Goal: Transaction & Acquisition: Purchase product/service

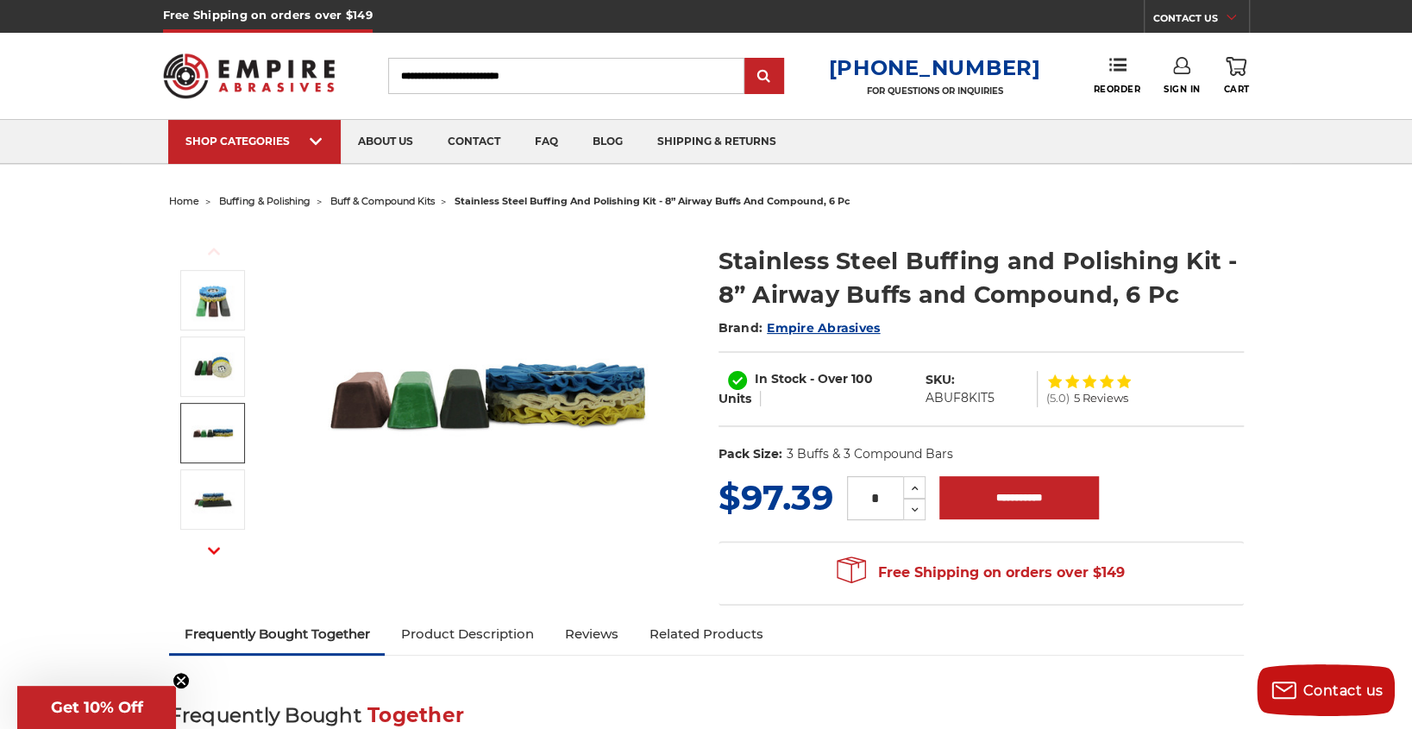
click at [225, 432] on img at bounding box center [213, 432] width 43 height 43
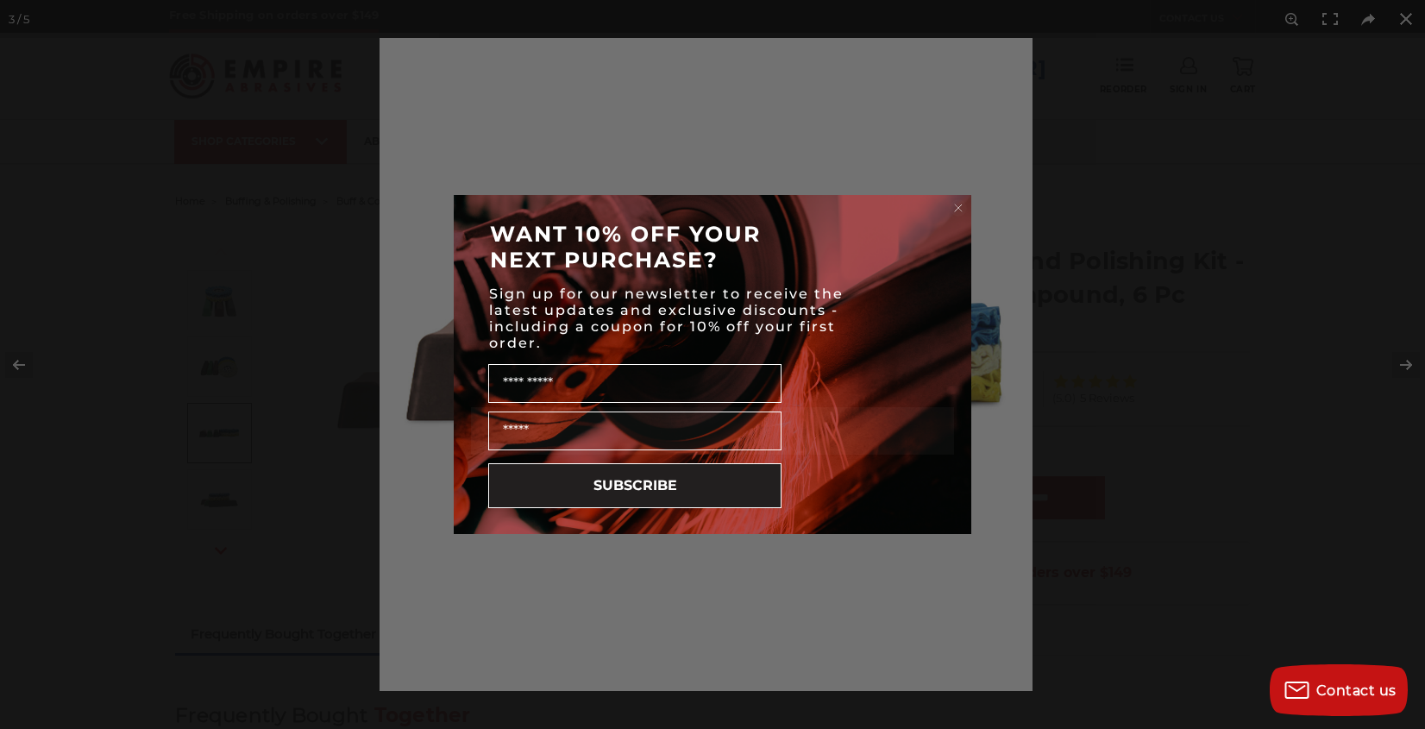
click at [960, 204] on circle "Close dialog" at bounding box center [959, 208] width 16 height 16
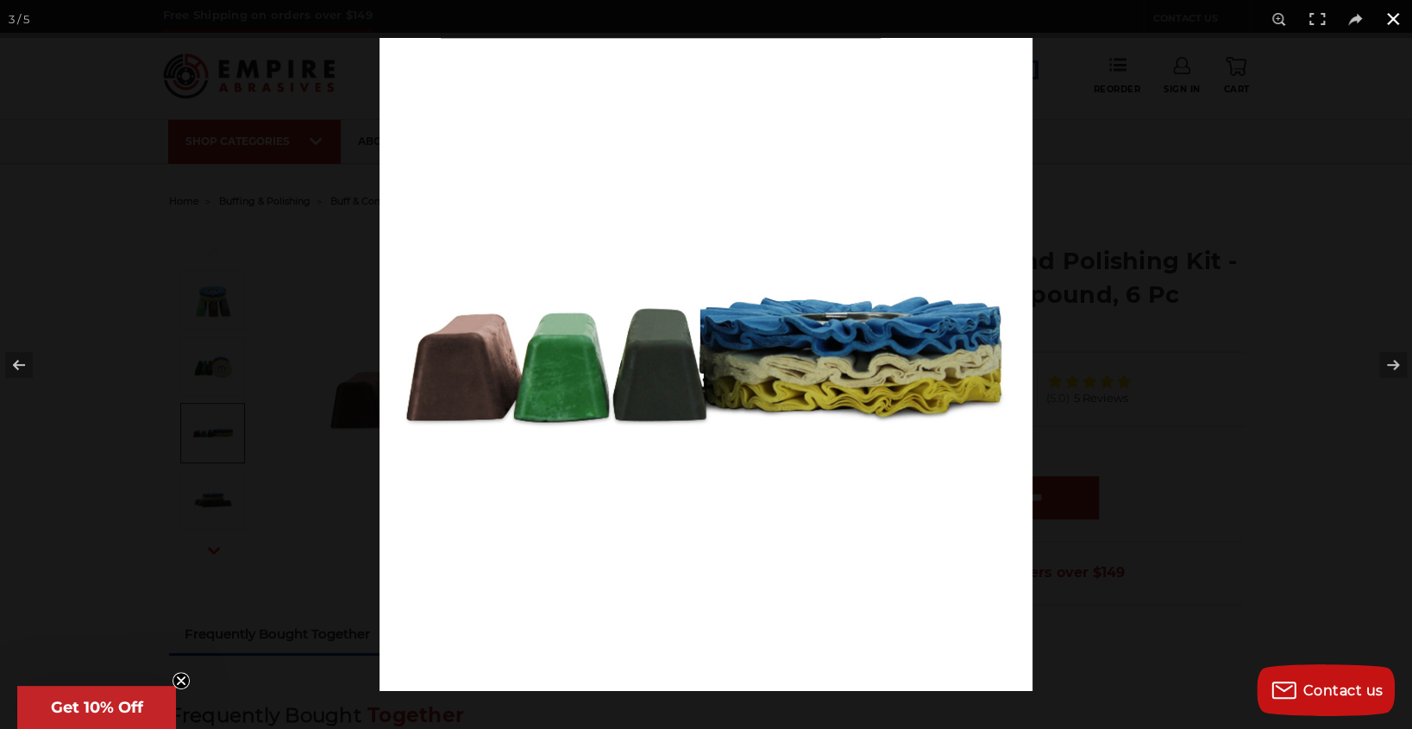
click at [1399, 19] on button at bounding box center [1393, 19] width 38 height 38
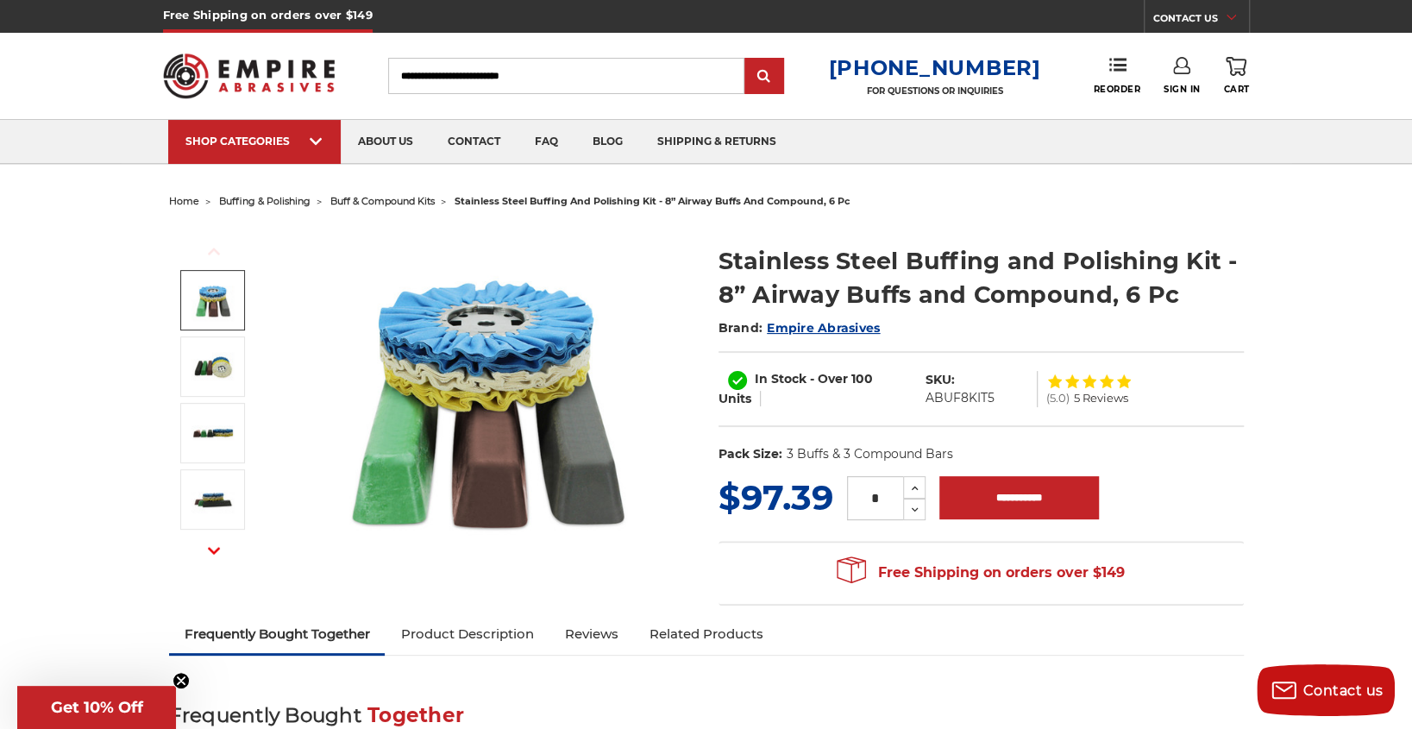
click at [454, 342] on img at bounding box center [489, 398] width 345 height 345
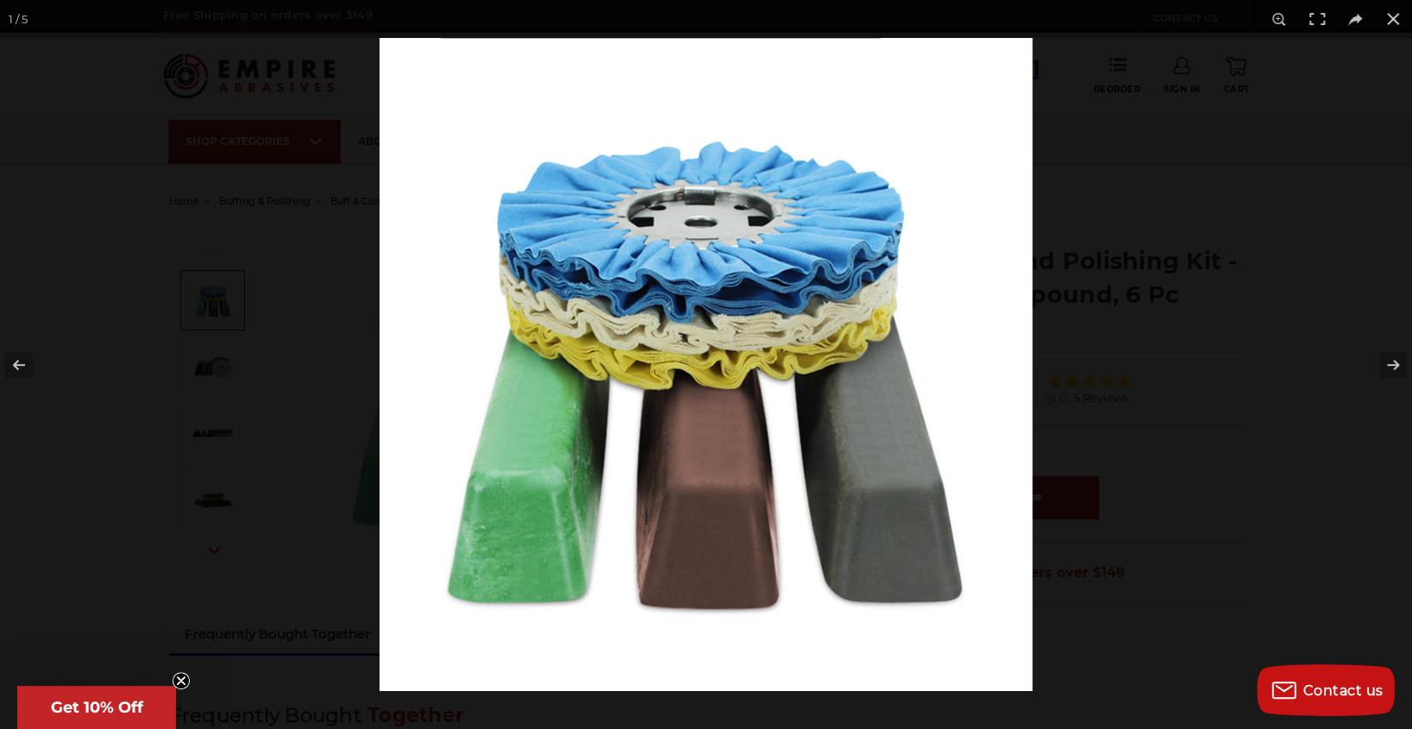
click at [701, 218] on img at bounding box center [706, 364] width 653 height 653
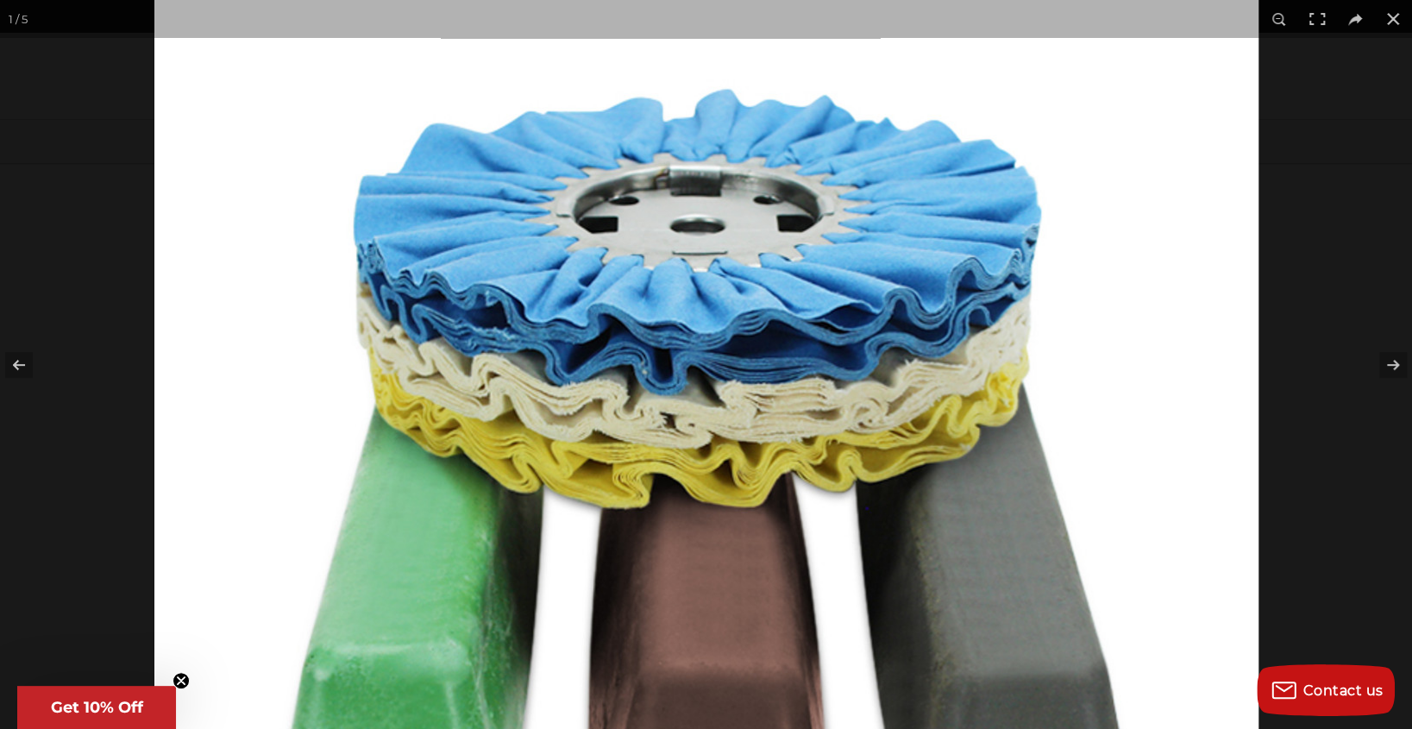
click at [716, 232] on img at bounding box center [706, 466] width 1104 height 1104
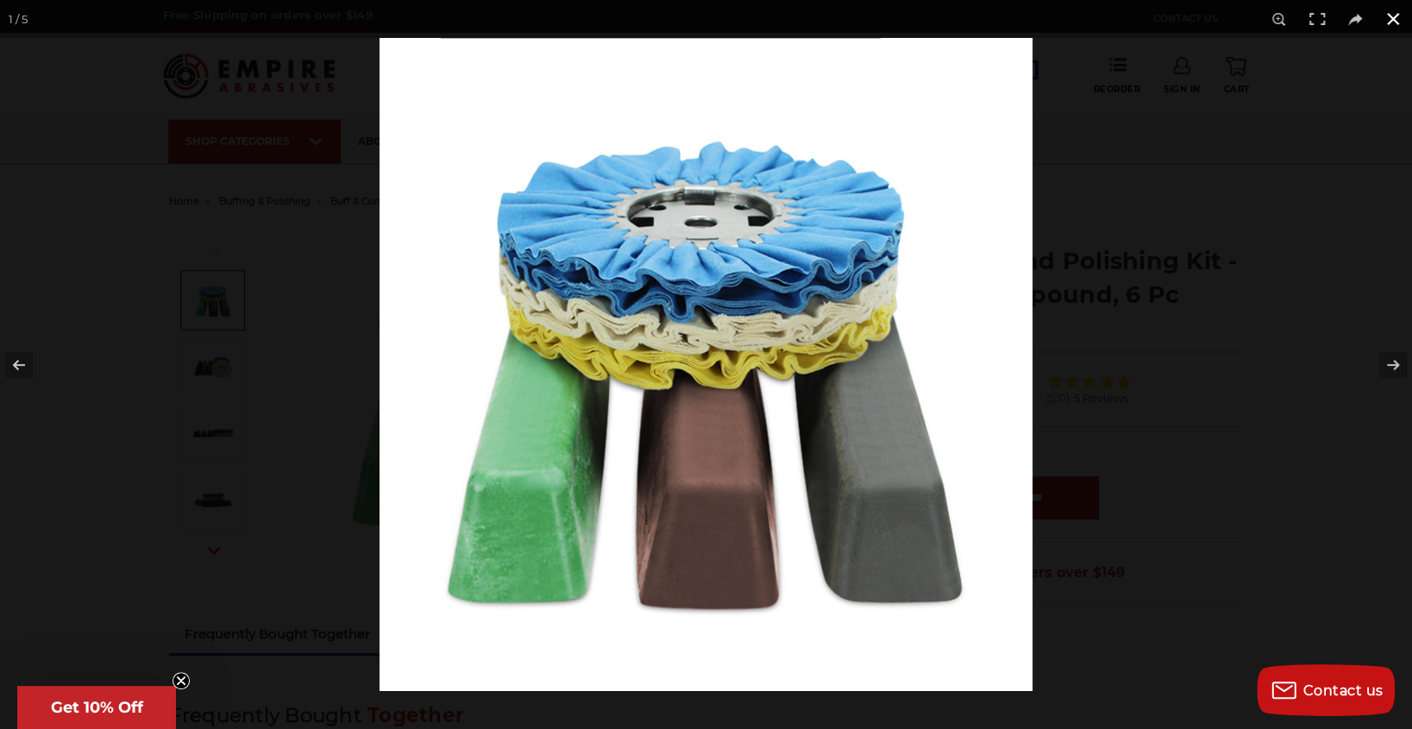
click at [1395, 16] on button at bounding box center [1393, 19] width 38 height 38
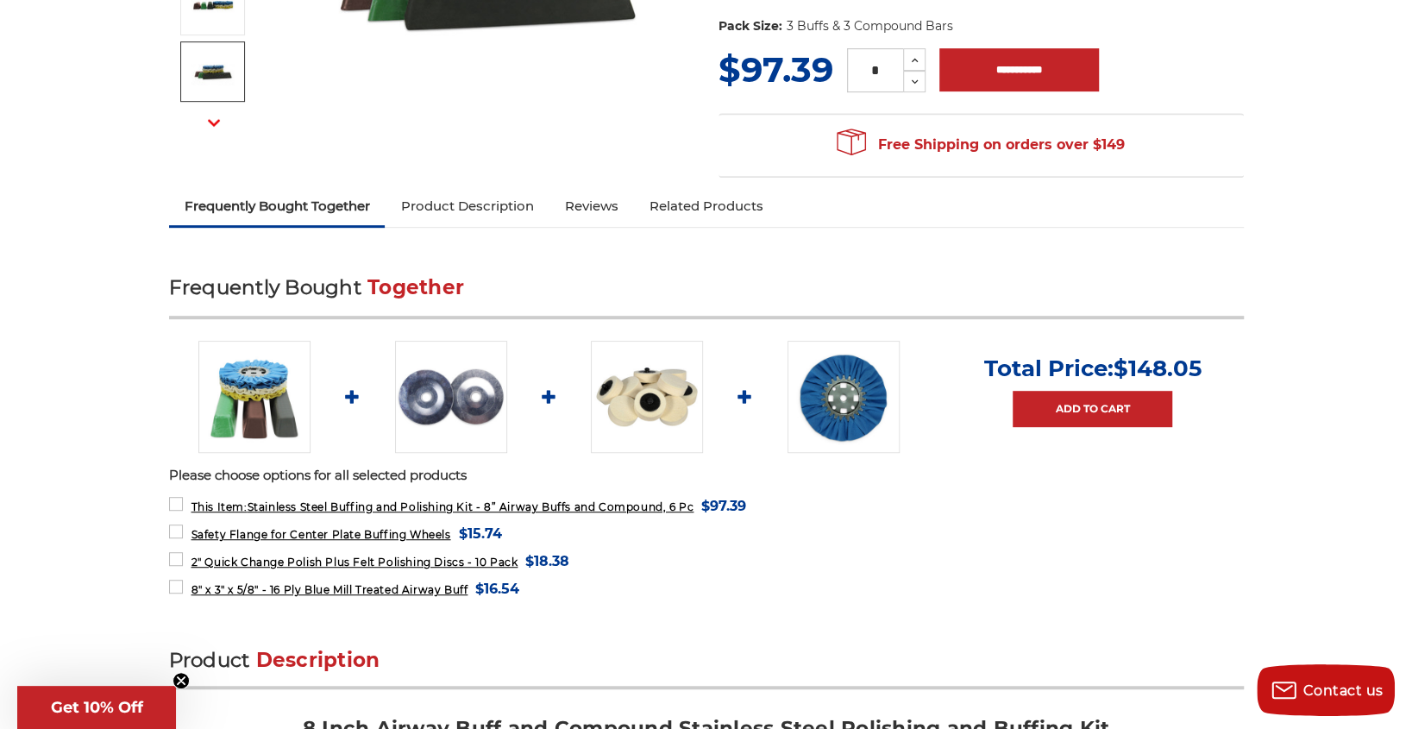
scroll to position [431, 0]
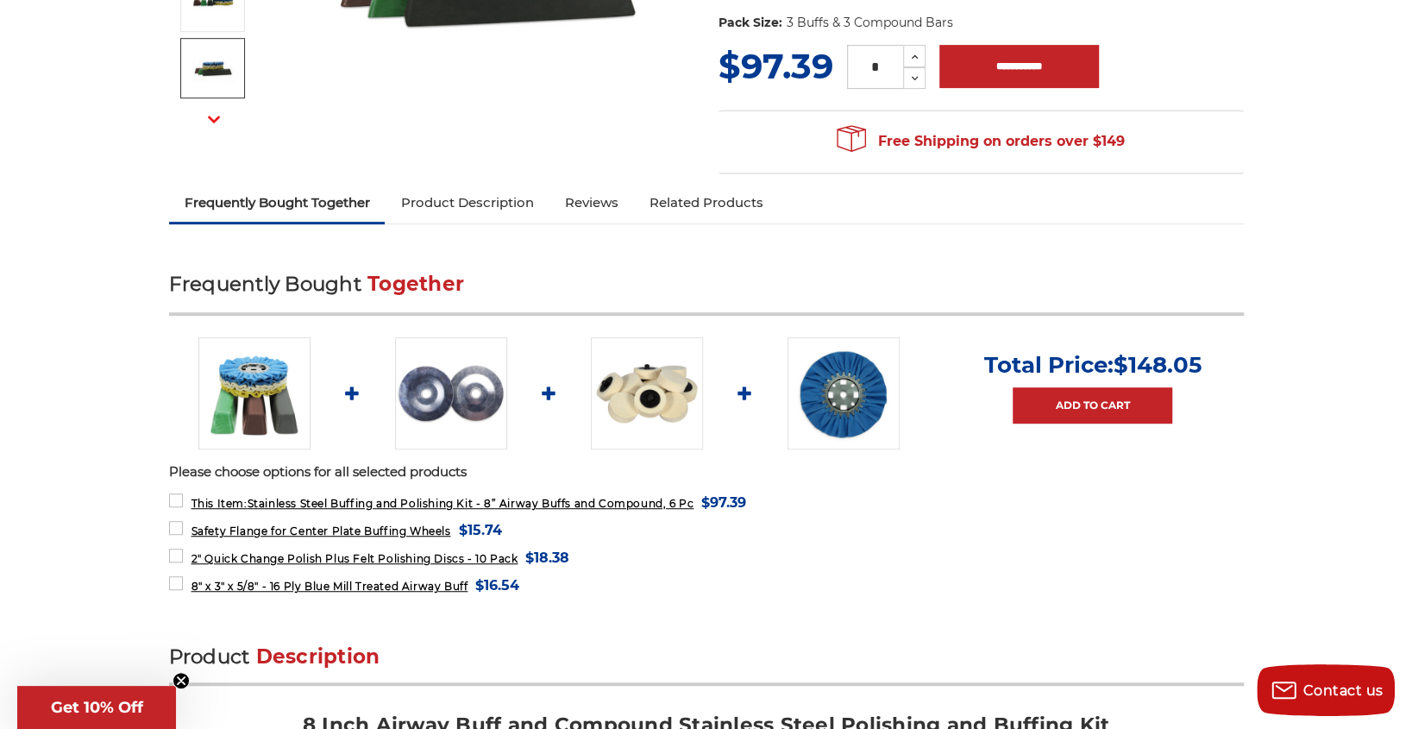
click at [636, 399] on img at bounding box center [647, 393] width 112 height 112
